Goal: Task Accomplishment & Management: Manage account settings

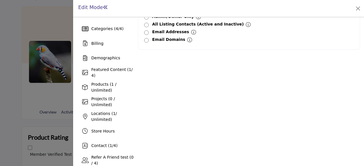
scroll to position [28, 0]
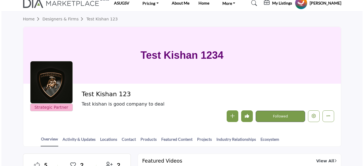
scroll to position [28, 0]
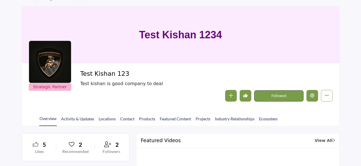
click at [312, 95] on icon "Edit company" at bounding box center [312, 95] width 4 height 4
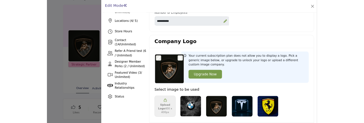
scroll to position [85, 0]
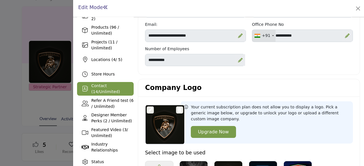
click at [98, 89] on span "14" at bounding box center [95, 91] width 5 height 5
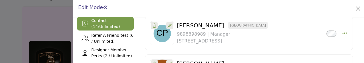
scroll to position [139, 0]
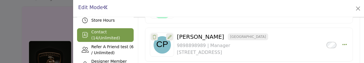
click at [106, 36] on span "Unlimited" at bounding box center [108, 38] width 19 height 5
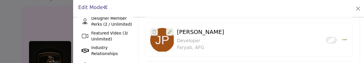
scroll to position [196, 0]
